Goal: Task Accomplishment & Management: Manage account settings

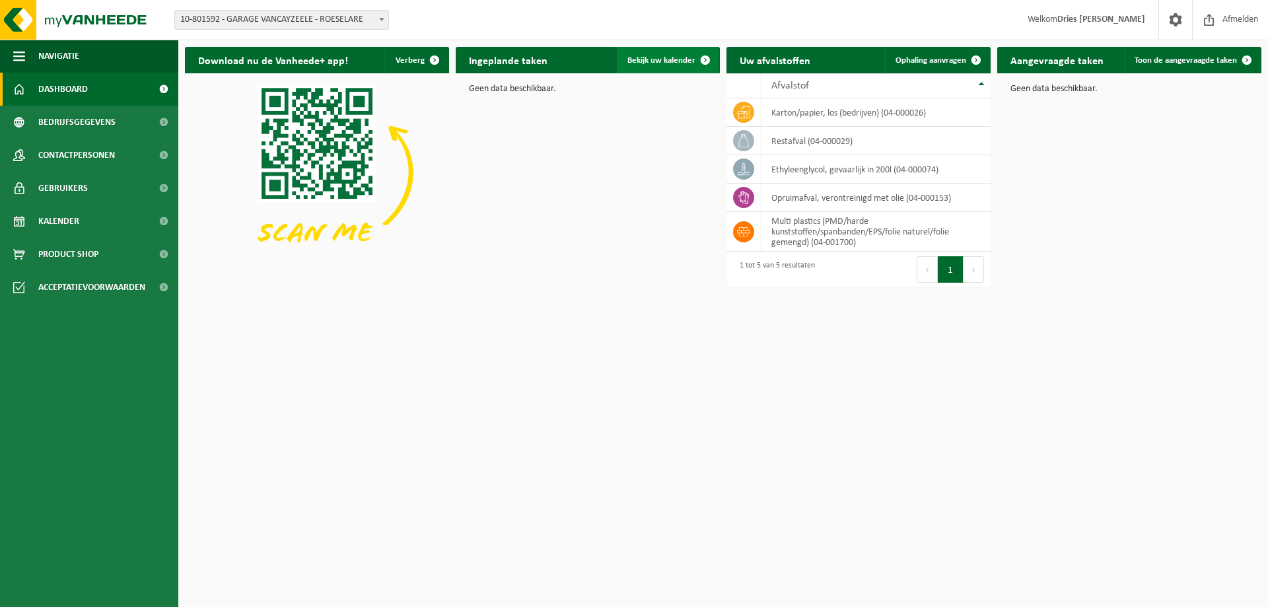
click at [653, 58] on span "Bekijk uw kalender" at bounding box center [661, 60] width 68 height 9
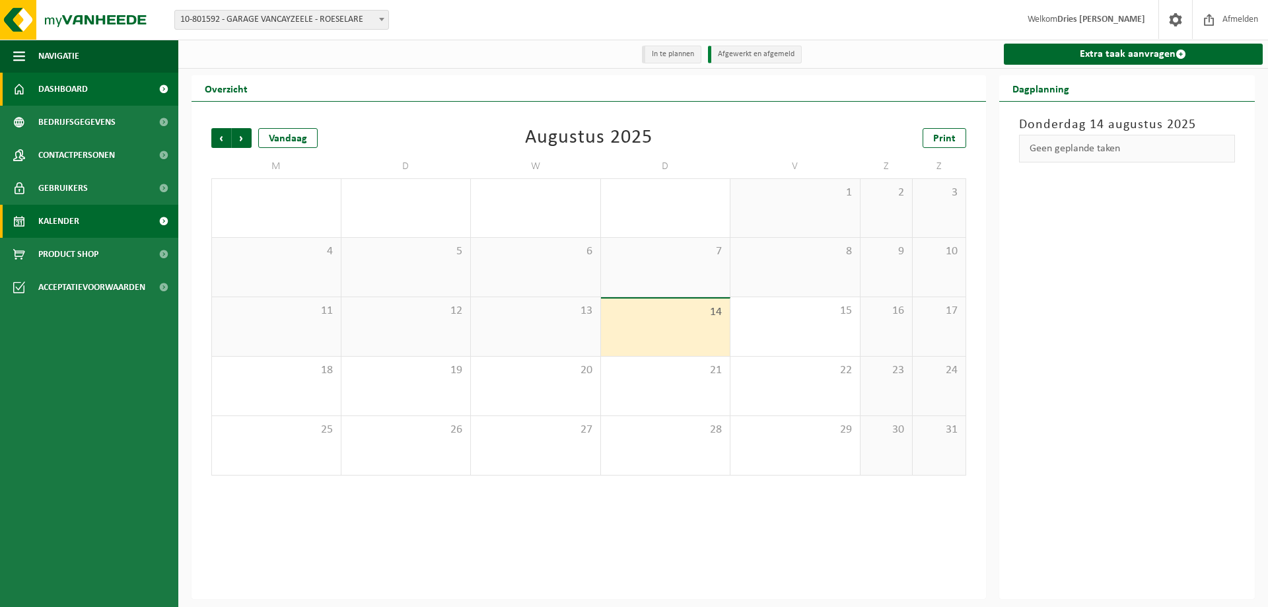
click at [92, 83] on link "Dashboard" at bounding box center [89, 89] width 178 height 33
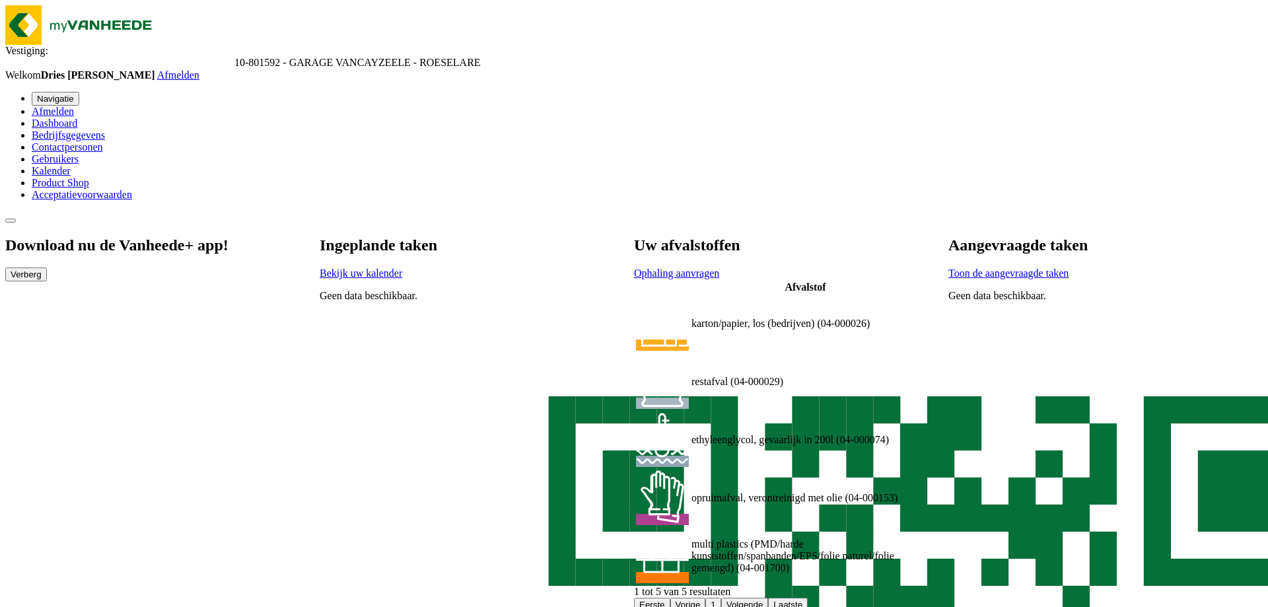
click at [1068, 267] on span "Toon de aangevraagde taken" at bounding box center [1008, 272] width 120 height 11
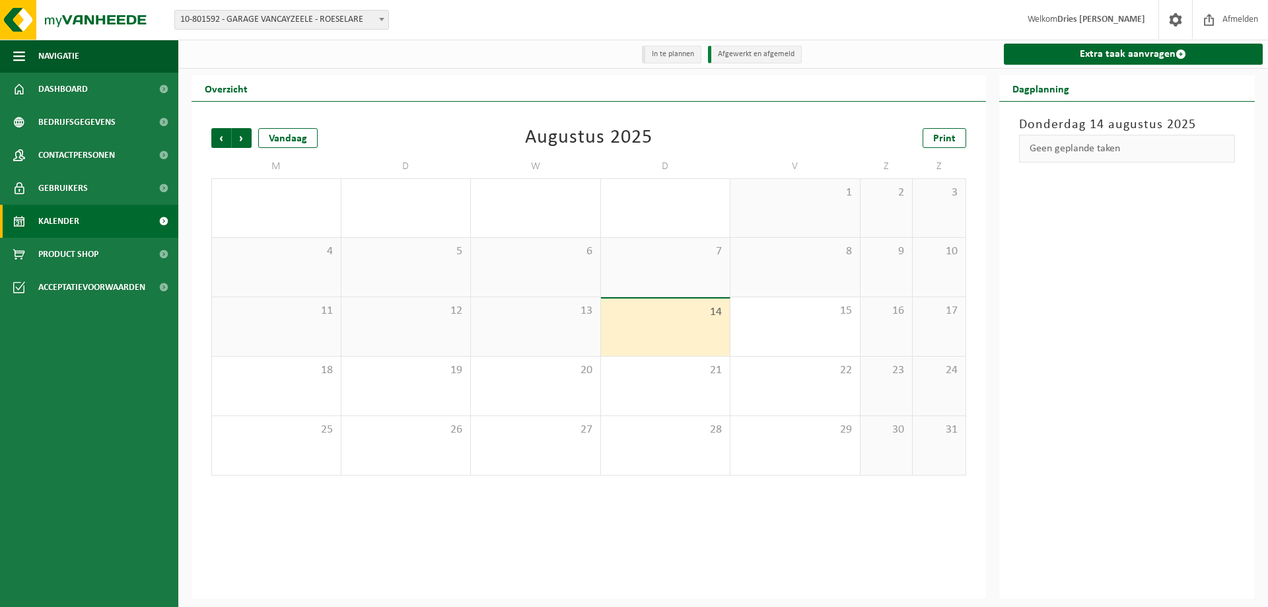
click at [656, 52] on li "In te plannen" at bounding box center [671, 55] width 59 height 18
click at [136, 85] on link "Dashboard" at bounding box center [89, 89] width 178 height 33
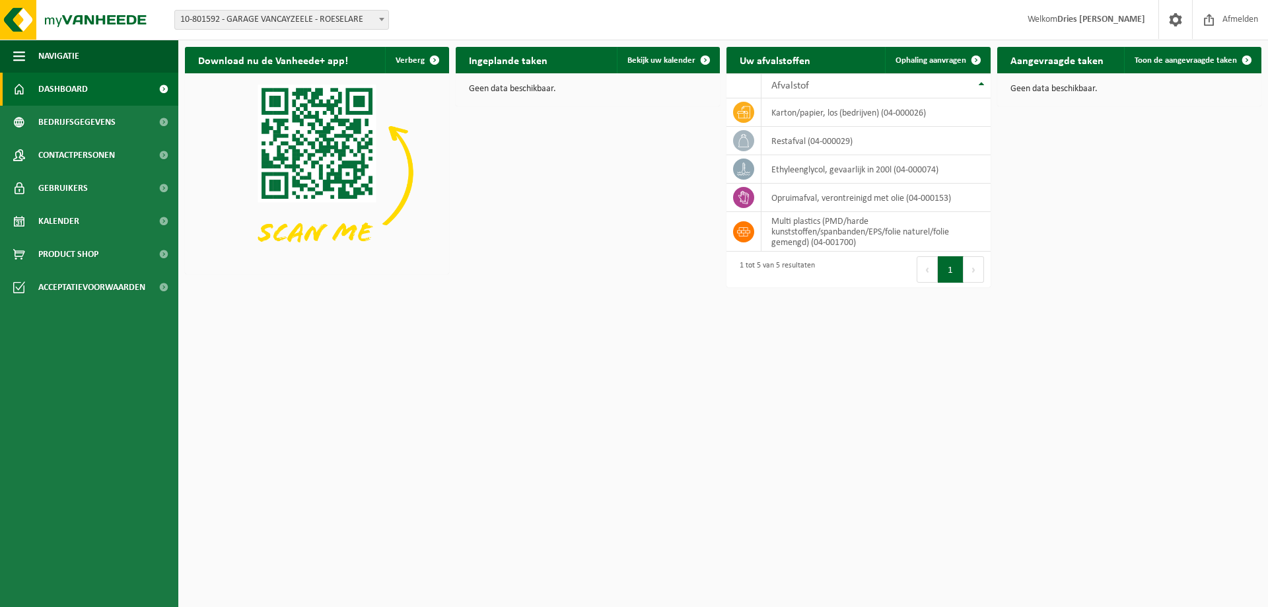
click at [785, 61] on h2 "Uw afvalstoffen" at bounding box center [774, 60] width 97 height 26
click at [956, 71] on link "Ophaling aanvragen" at bounding box center [937, 60] width 104 height 26
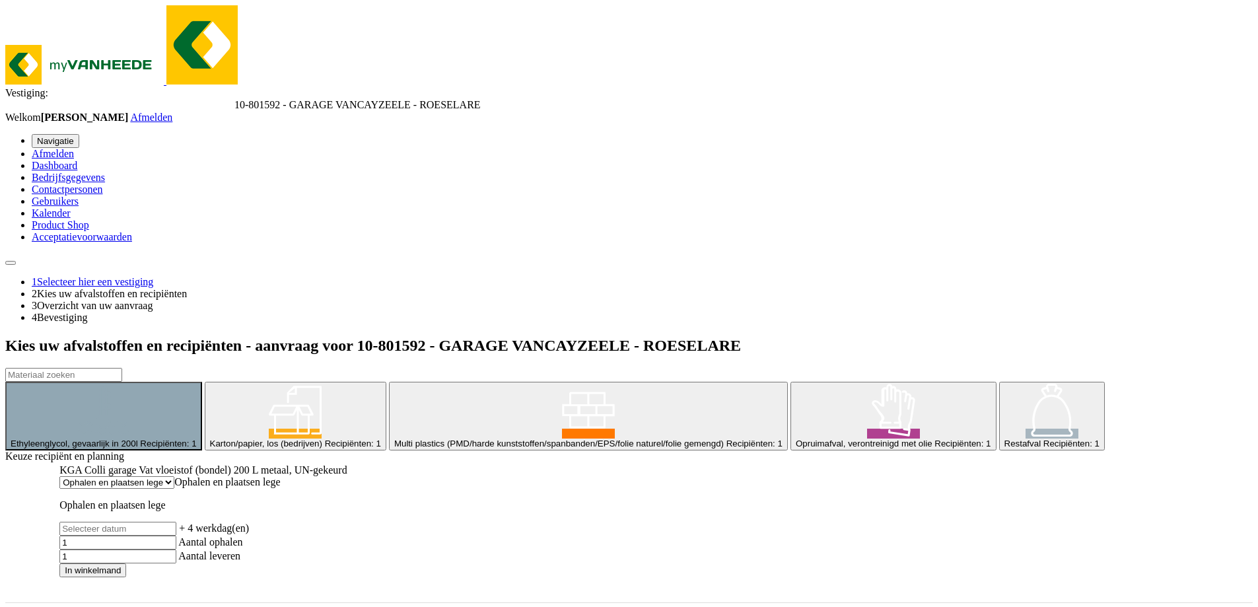
click at [288, 438] on span "Karton/papier, los (bedrijven)" at bounding box center [266, 443] width 112 height 10
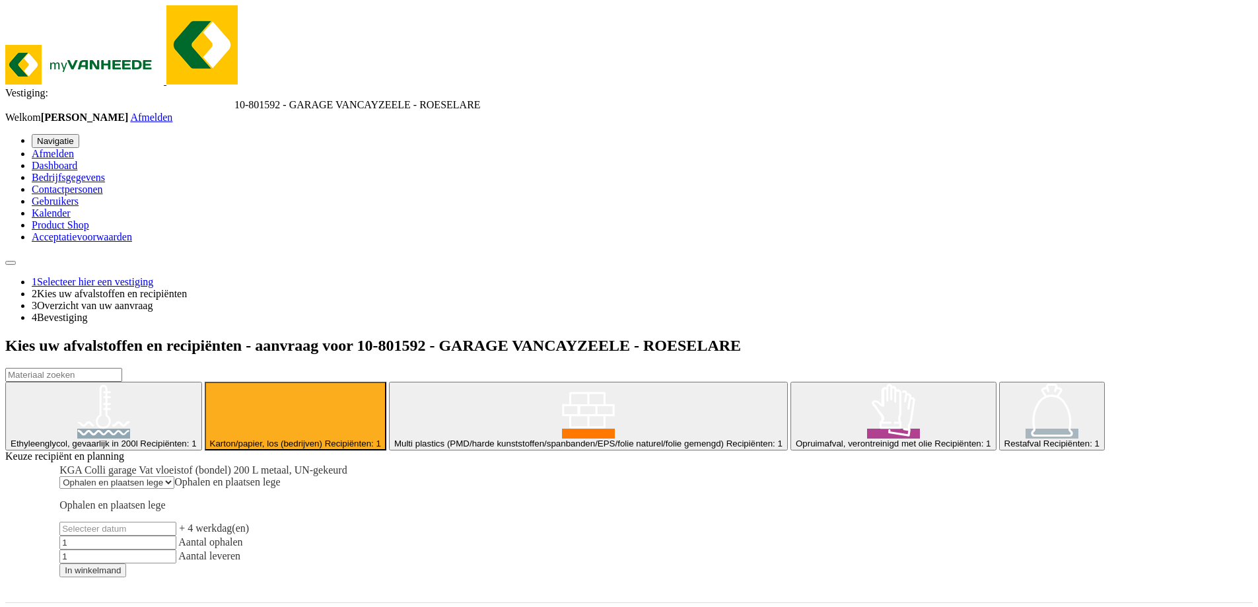
click at [394, 438] on span "Multi plastics (PMD/harde kunststoffen/spanbanden/EPS/folie naturel/folie gemen…" at bounding box center [558, 443] width 329 height 10
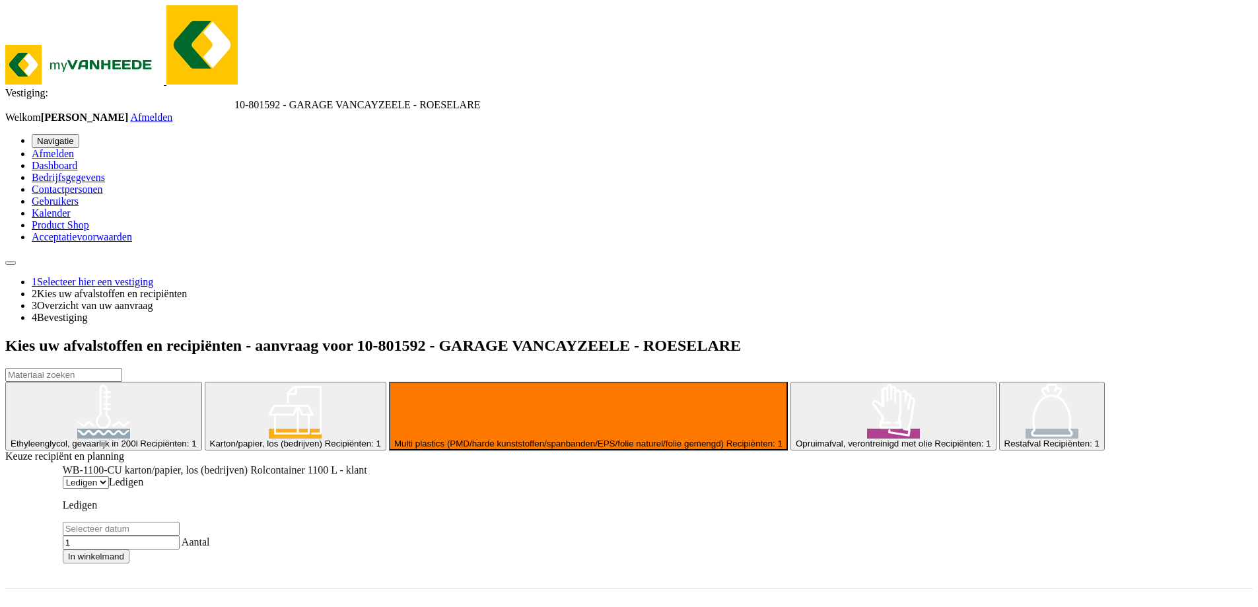
click at [796, 438] on div "Opruimafval, verontreinigd met olie Recipiënten: 1" at bounding box center [893, 443] width 195 height 10
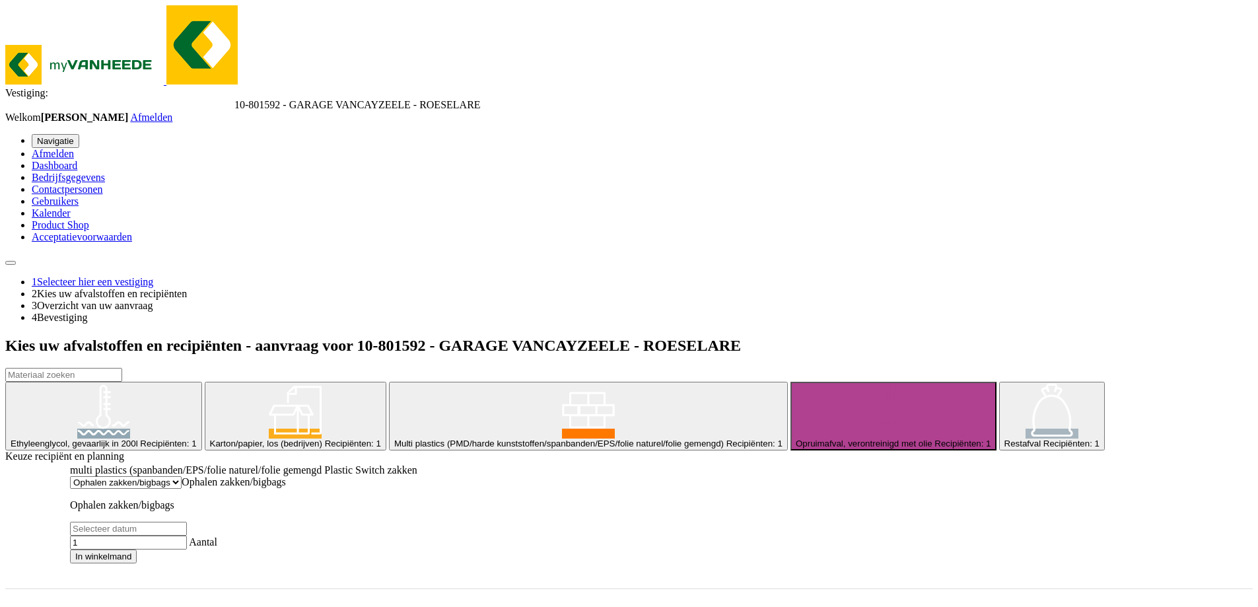
click at [1004, 438] on span "Restafval" at bounding box center [1022, 443] width 37 height 10
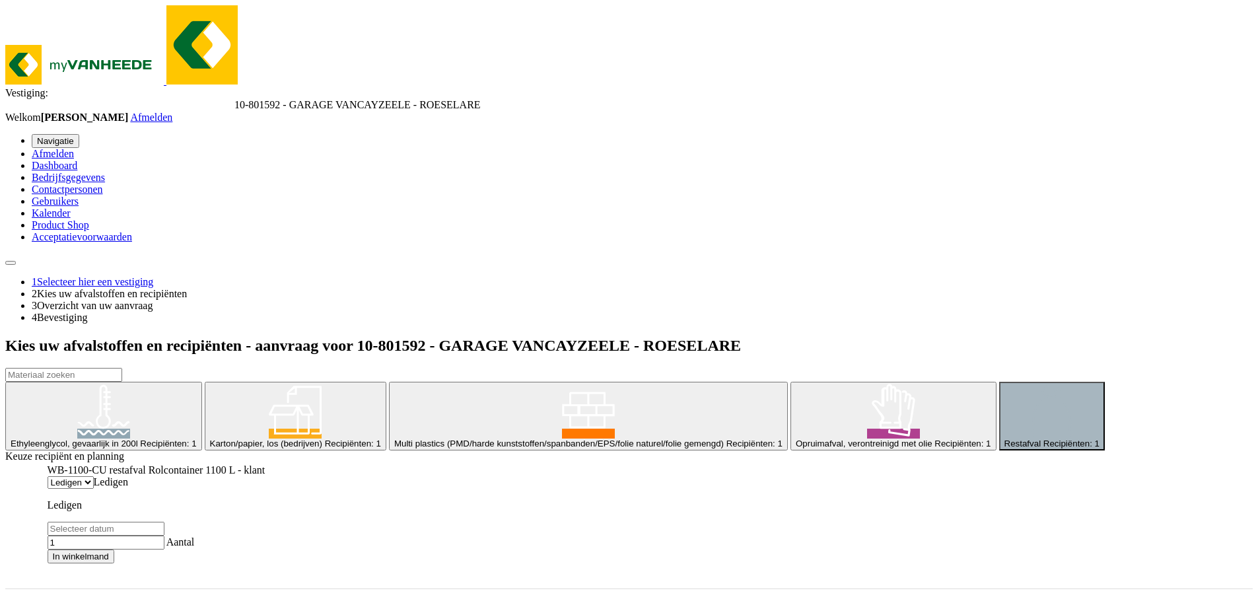
click at [77, 160] on link "Dashboard" at bounding box center [55, 165] width 46 height 11
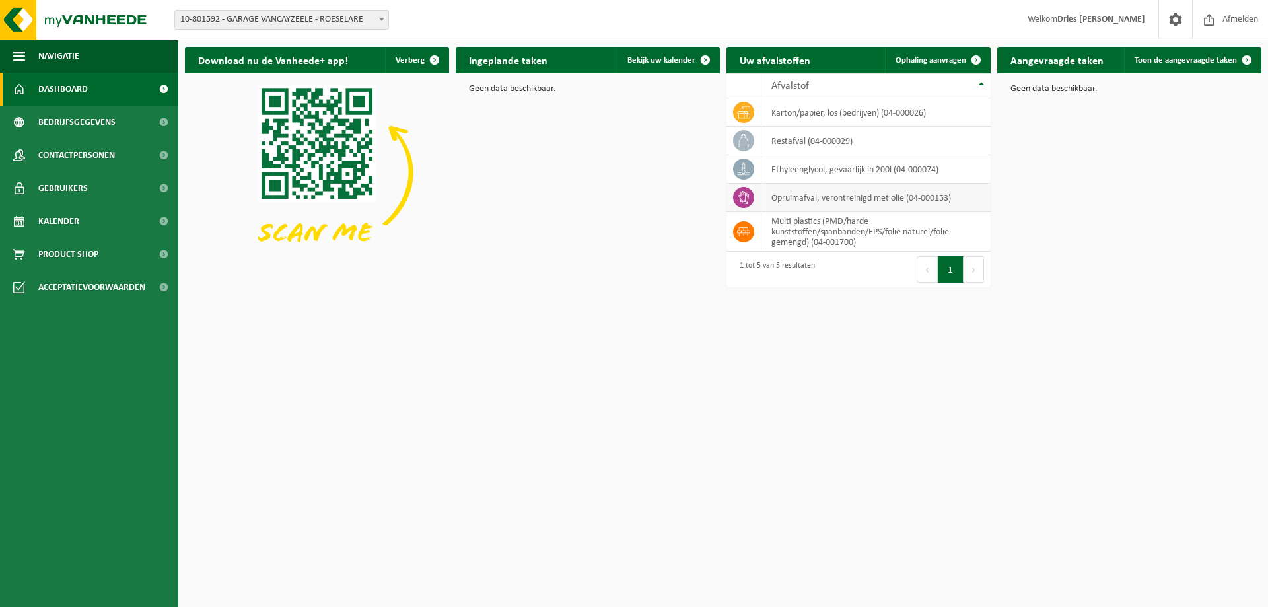
click at [794, 196] on td "opruimafval, verontreinigd met olie (04-000153)" at bounding box center [875, 198] width 229 height 28
click at [745, 201] on icon at bounding box center [743, 197] width 11 height 13
click at [933, 58] on span "Ophaling aanvragen" at bounding box center [930, 60] width 71 height 9
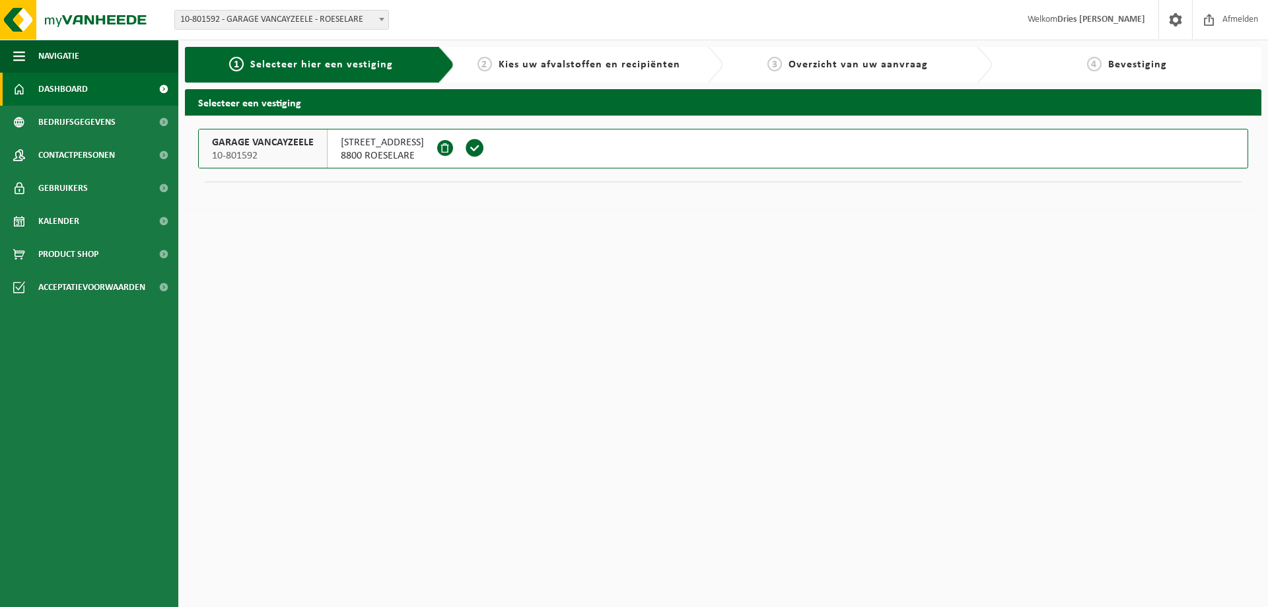
click at [64, 95] on span "Dashboard" at bounding box center [63, 89] width 50 height 33
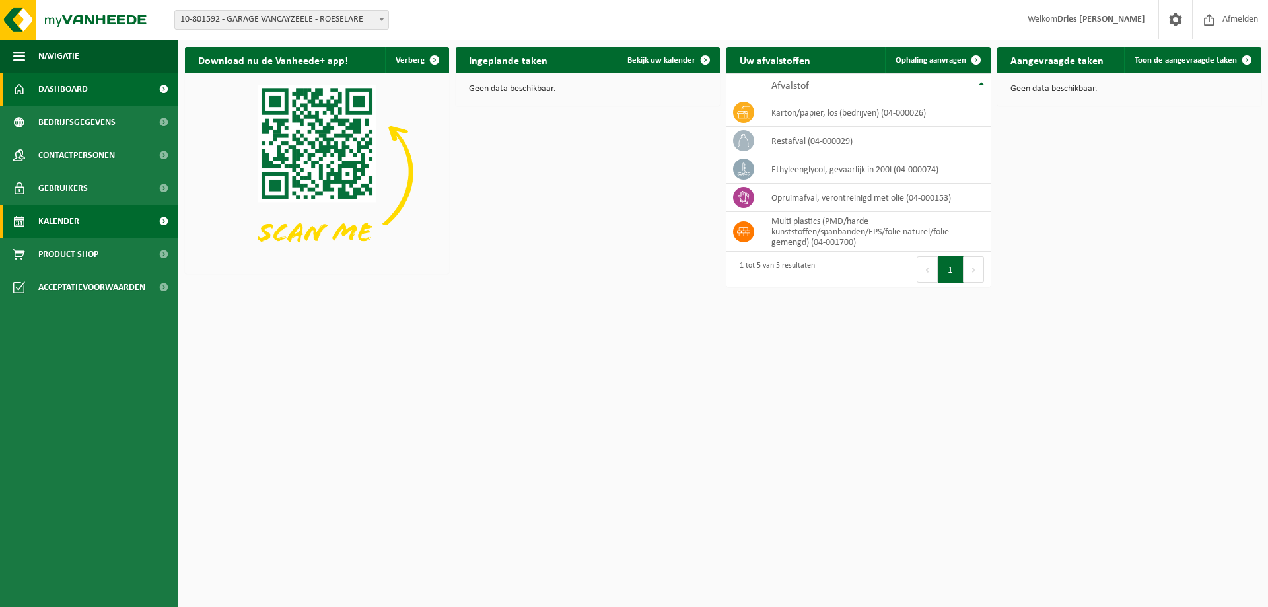
click at [55, 213] on span "Kalender" at bounding box center [58, 221] width 41 height 33
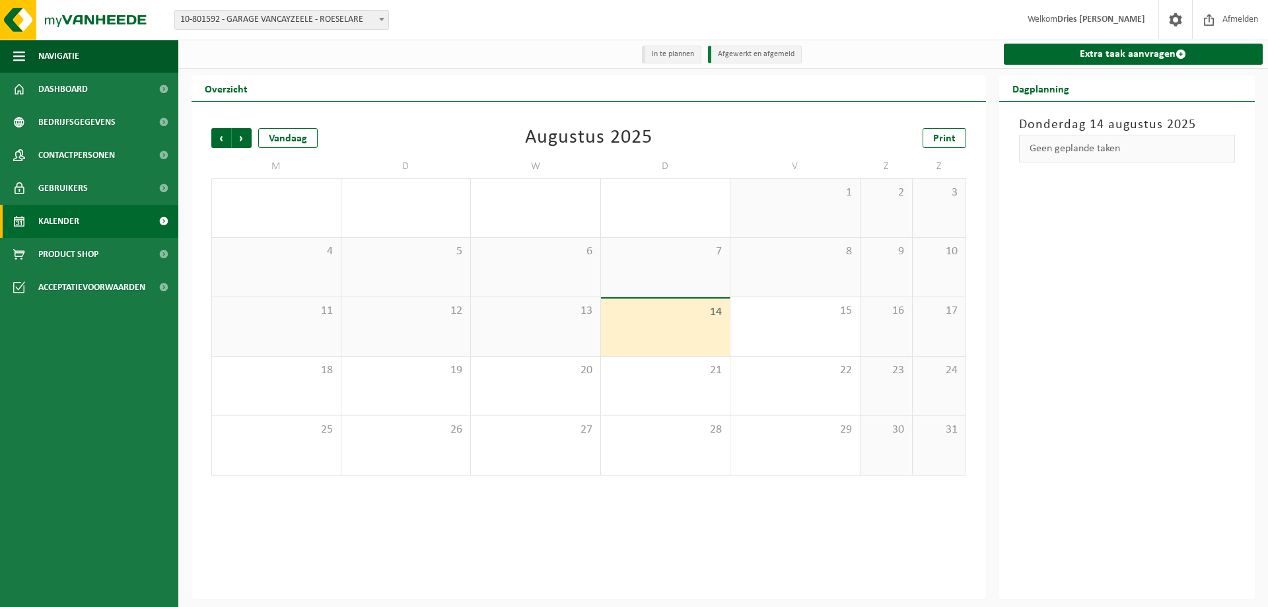
click at [670, 55] on li "In te plannen" at bounding box center [671, 55] width 59 height 18
click at [112, 98] on link "Dashboard" at bounding box center [89, 89] width 178 height 33
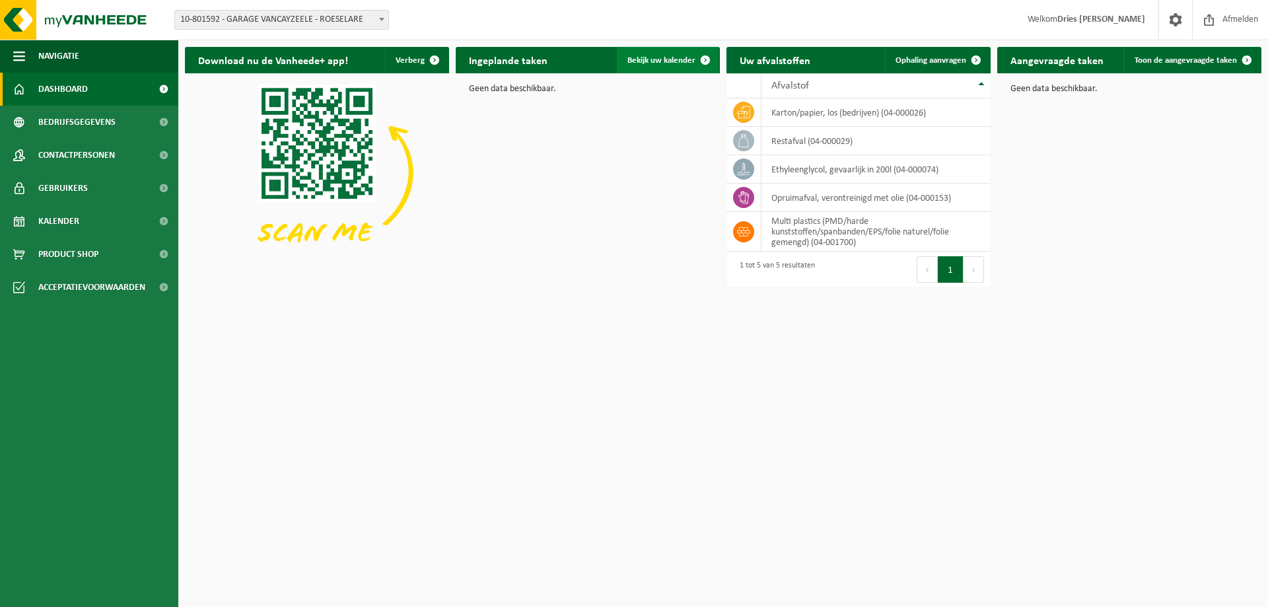
click at [646, 66] on link "Bekijk uw kalender" at bounding box center [668, 60] width 102 height 26
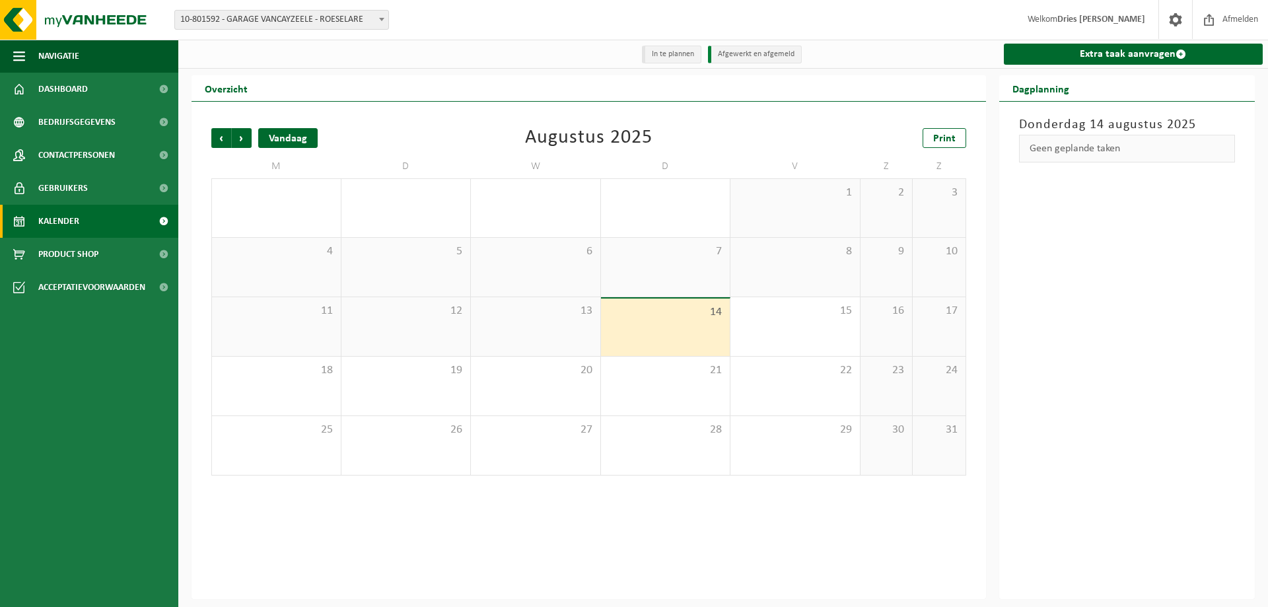
click at [304, 140] on div "Vandaag" at bounding box center [287, 138] width 59 height 20
click at [236, 137] on span "Volgende" at bounding box center [242, 138] width 20 height 20
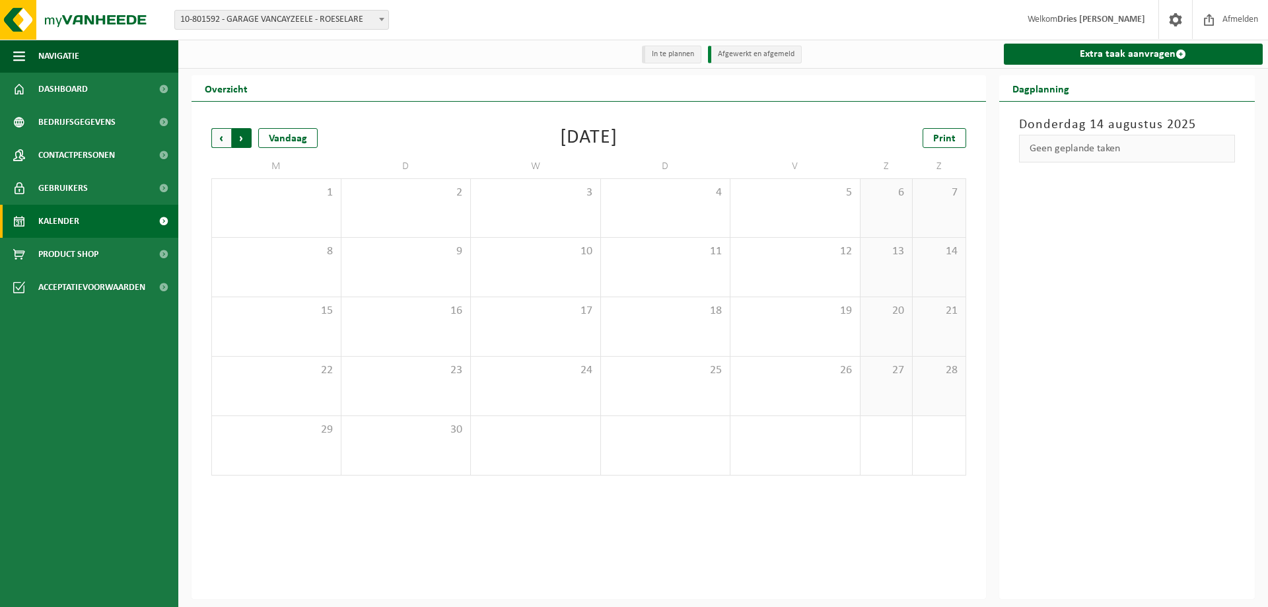
click at [223, 138] on span "Vorige" at bounding box center [221, 138] width 20 height 20
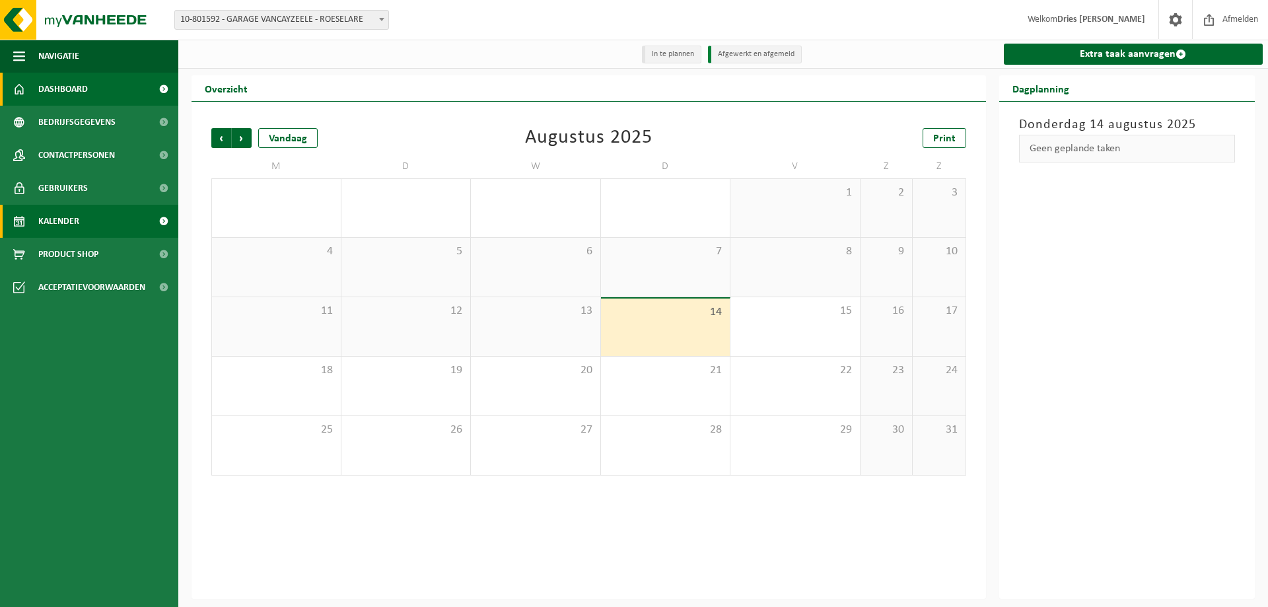
click at [144, 85] on link "Dashboard" at bounding box center [89, 89] width 178 height 33
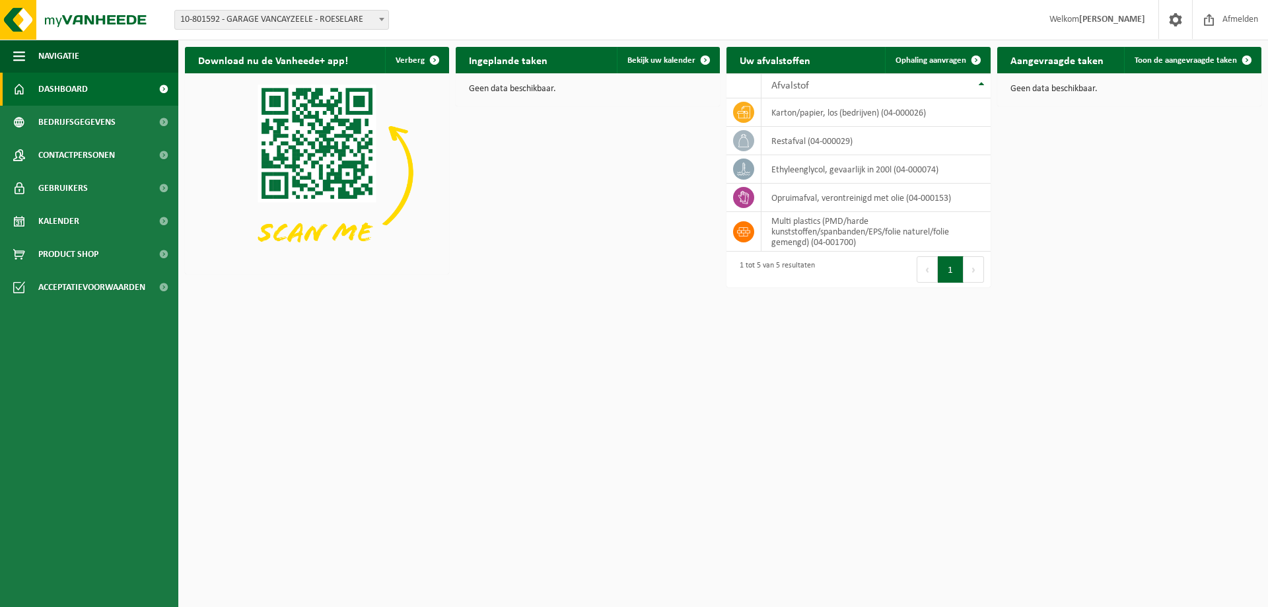
click at [528, 38] on div "Vestiging: 10-801592 - GARAGE VANCAYZEELE - ROESELARE 10-801592 - GARAGE VANCAY…" at bounding box center [634, 20] width 1268 height 40
click at [671, 69] on link "Bekijk uw kalender" at bounding box center [668, 60] width 102 height 26
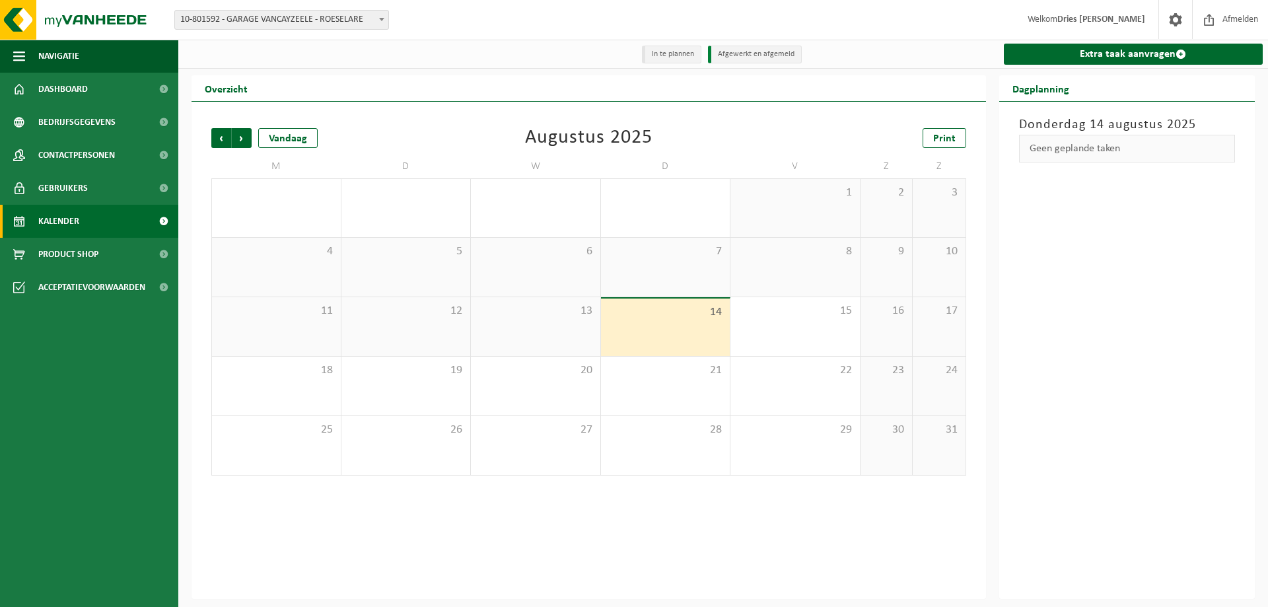
click at [662, 52] on li "In te plannen" at bounding box center [671, 55] width 59 height 18
click at [726, 52] on li "Afgewerkt en afgemeld" at bounding box center [755, 55] width 94 height 18
click at [672, 52] on li "In te plannen" at bounding box center [671, 55] width 59 height 18
click at [94, 96] on link "Dashboard" at bounding box center [89, 89] width 178 height 33
